Goal: Ask a question

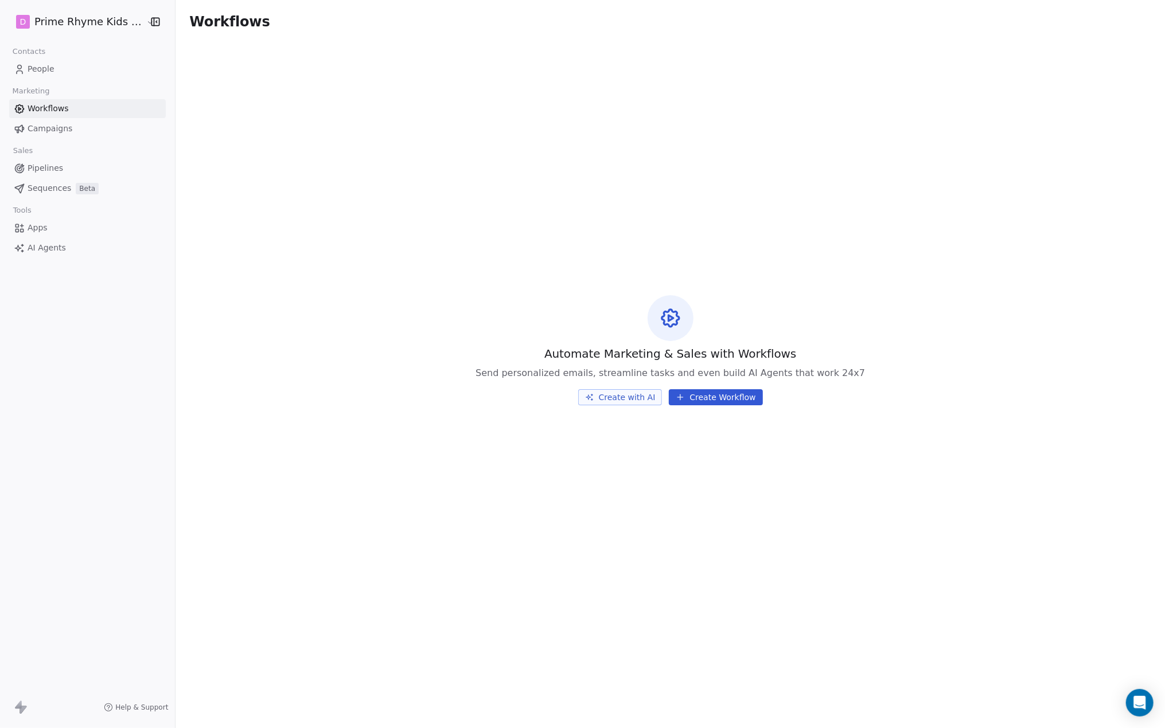
click at [126, 705] on span "Help & Support" at bounding box center [141, 707] width 53 height 9
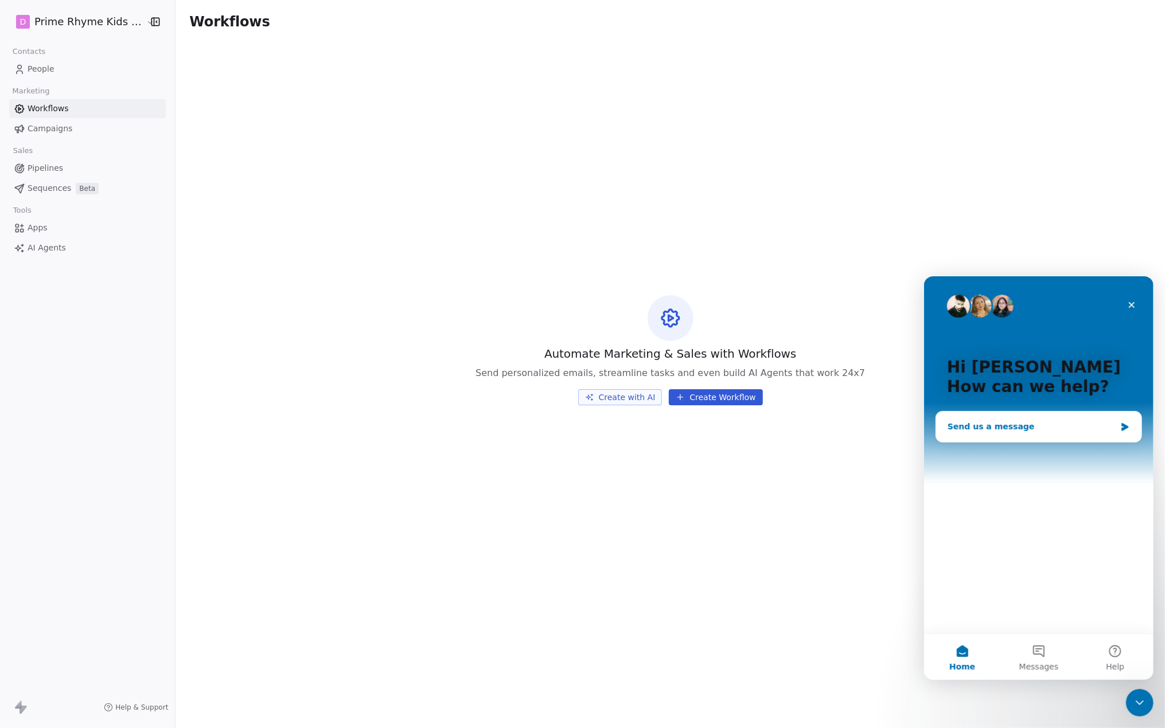
click at [1125, 424] on icon "Intercom messenger" at bounding box center [1123, 427] width 7 height 8
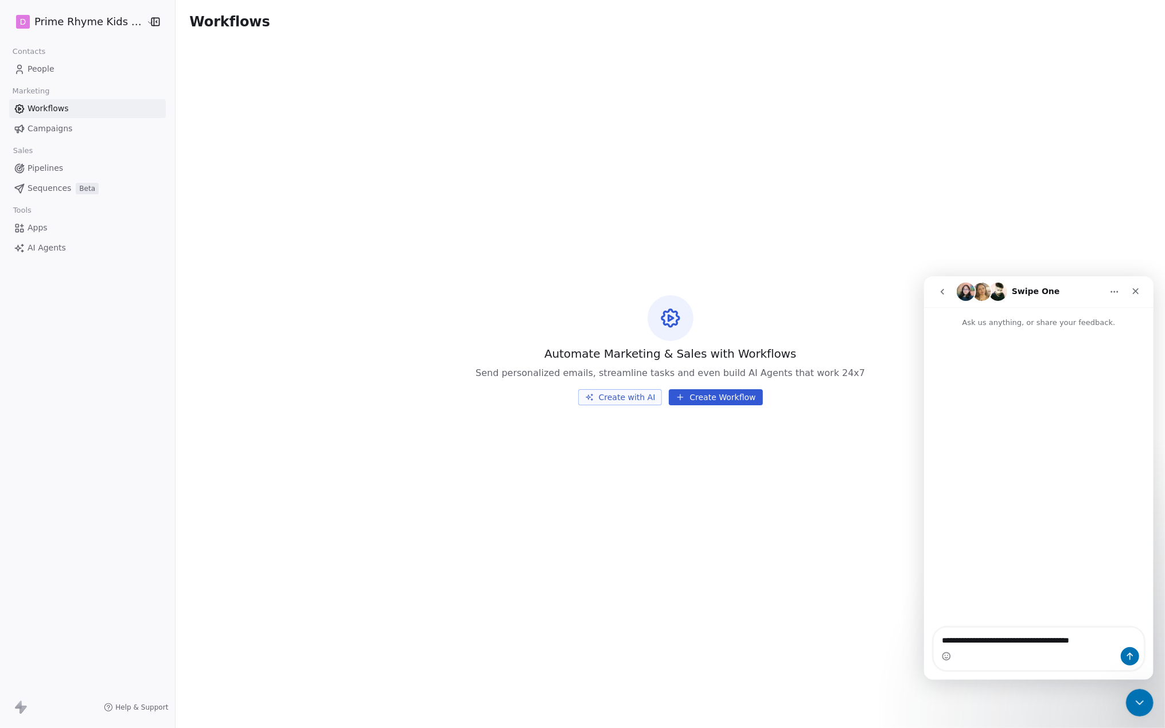
type textarea "**********"
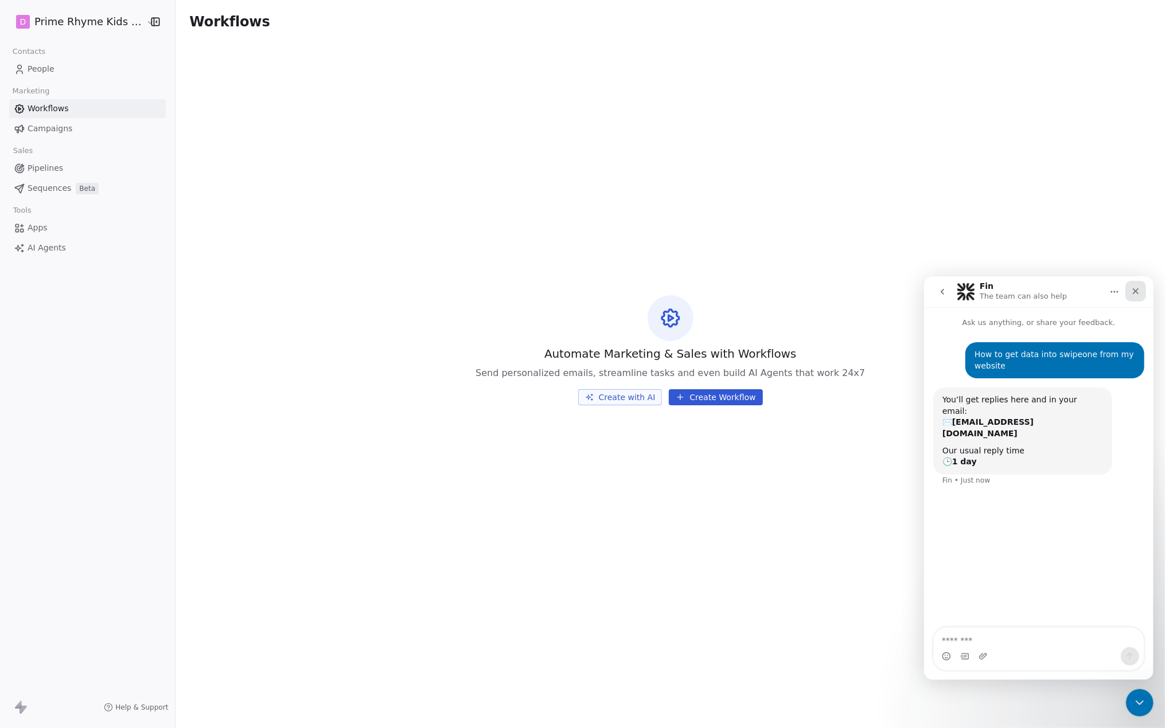
click at [1131, 287] on icon "Close" at bounding box center [1134, 290] width 9 height 9
